Goal: Find specific page/section: Find specific page/section

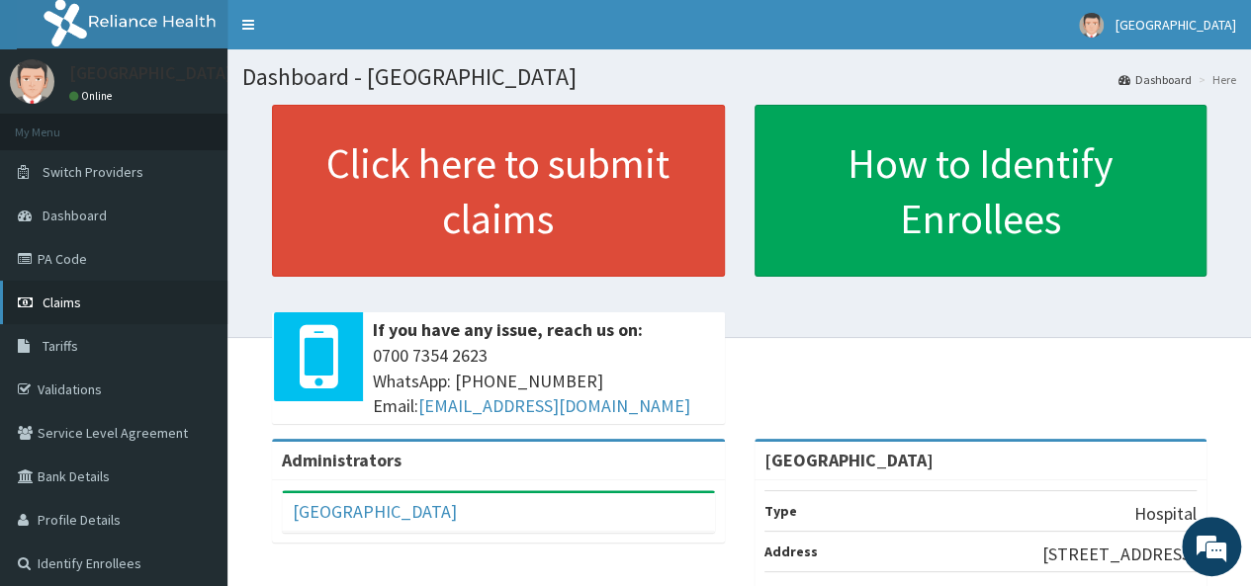
click at [75, 302] on span "Claims" at bounding box center [62, 303] width 39 height 18
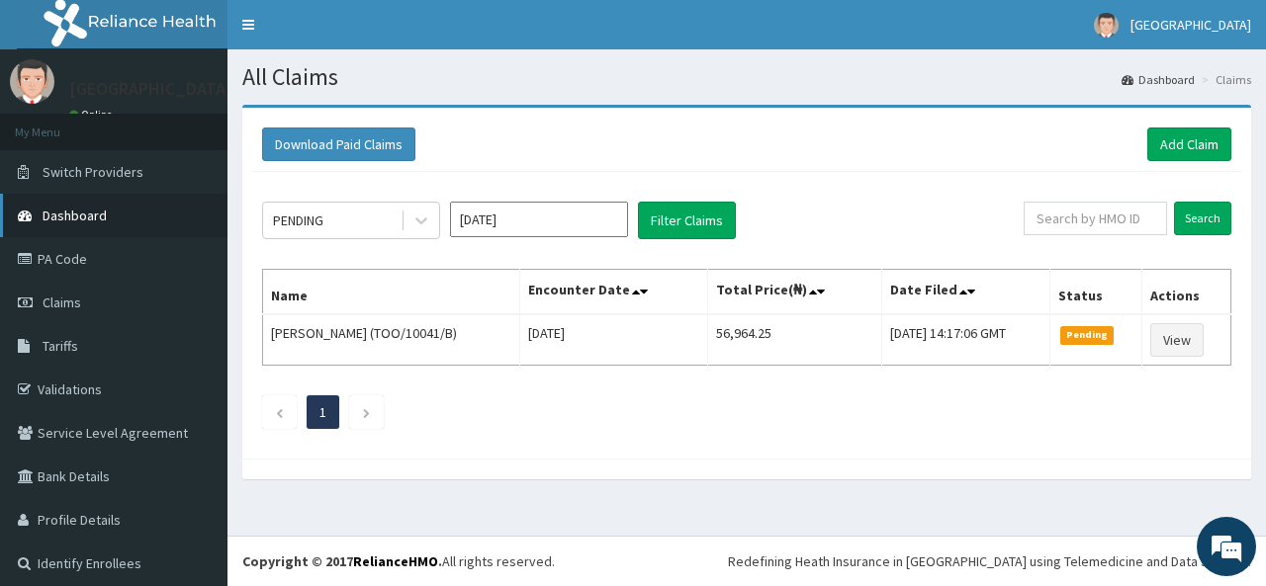
click at [98, 214] on span "Dashboard" at bounding box center [75, 216] width 64 height 18
click at [77, 254] on link "PA Code" at bounding box center [113, 259] width 227 height 44
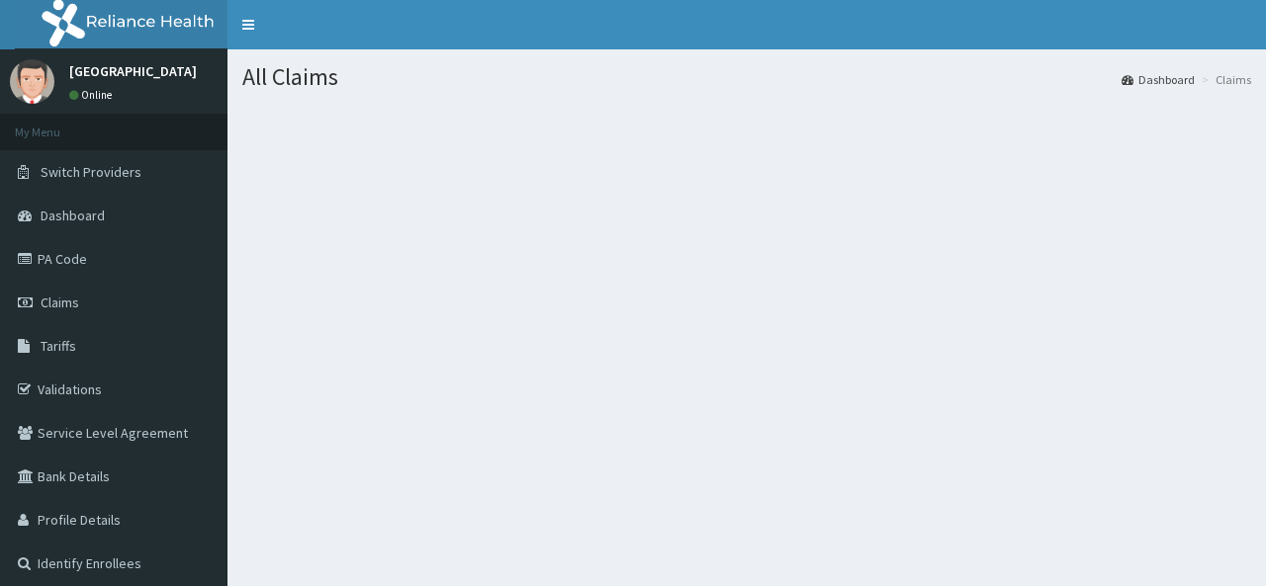
click at [75, 259] on link "PA Code" at bounding box center [113, 259] width 227 height 44
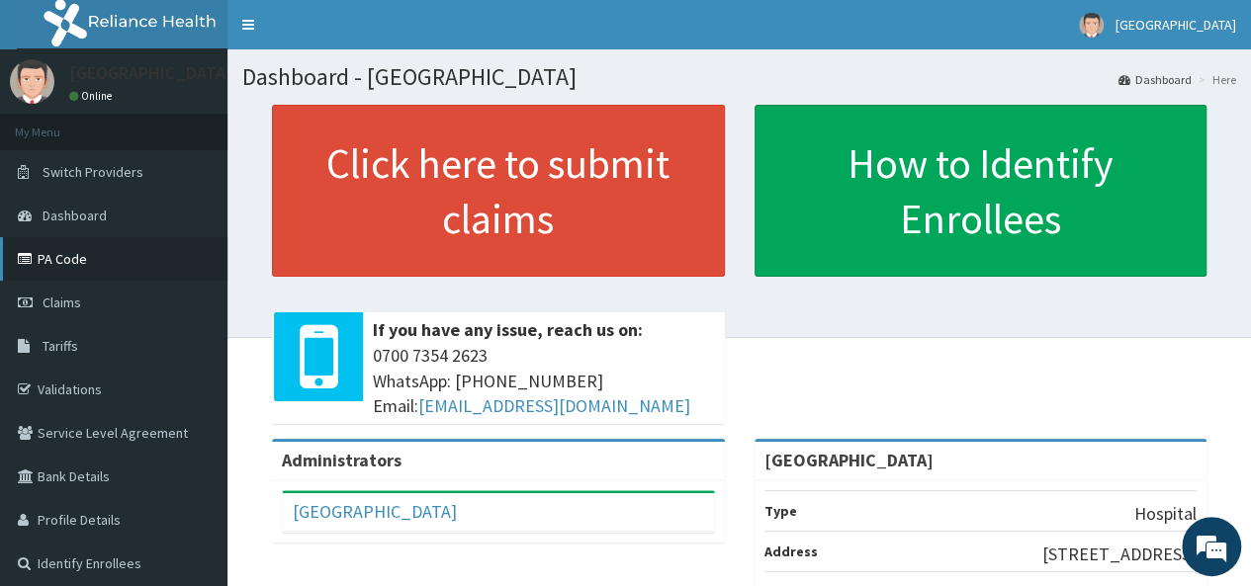
click at [47, 249] on link "PA Code" at bounding box center [113, 259] width 227 height 44
